Goal: Find specific page/section: Find specific page/section

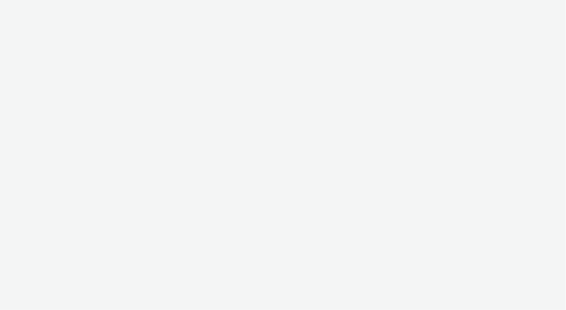
select select "ea06b517-4720-4a42-ac0a-740ca62f4ef0"
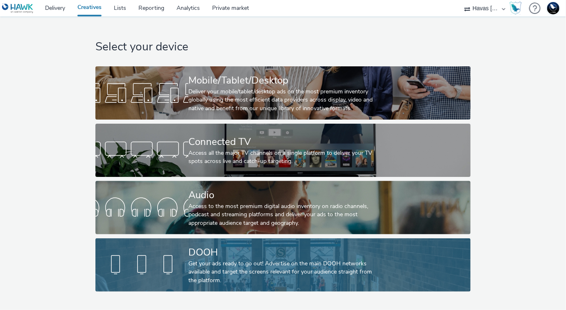
click at [234, 257] on div "DOOH" at bounding box center [281, 252] width 186 height 14
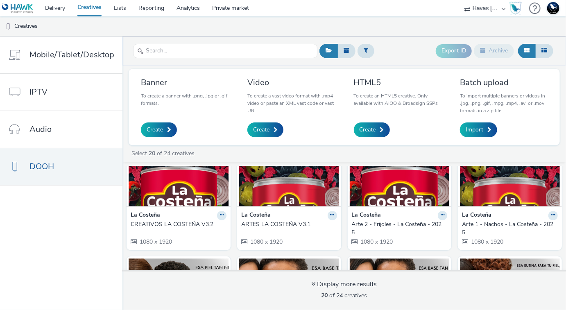
scroll to position [41, 0]
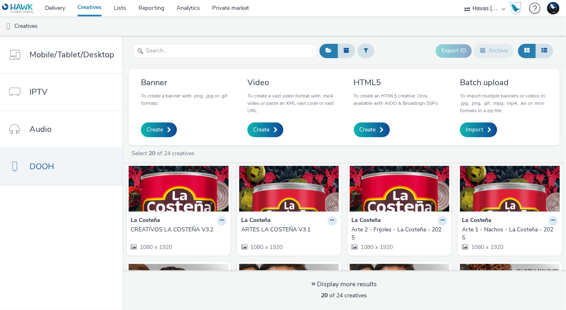
click at [170, 188] on img at bounding box center [179, 172] width 100 height 80
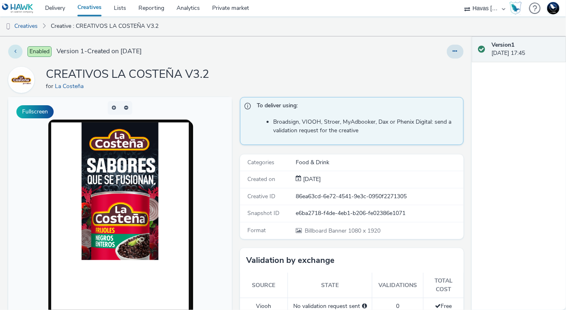
click at [14, 52] on icon at bounding box center [15, 51] width 2 height 6
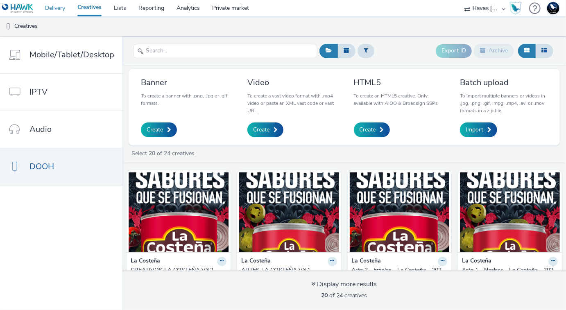
click at [53, 6] on link "Delivery" at bounding box center [55, 8] width 32 height 16
